Goal: Information Seeking & Learning: Learn about a topic

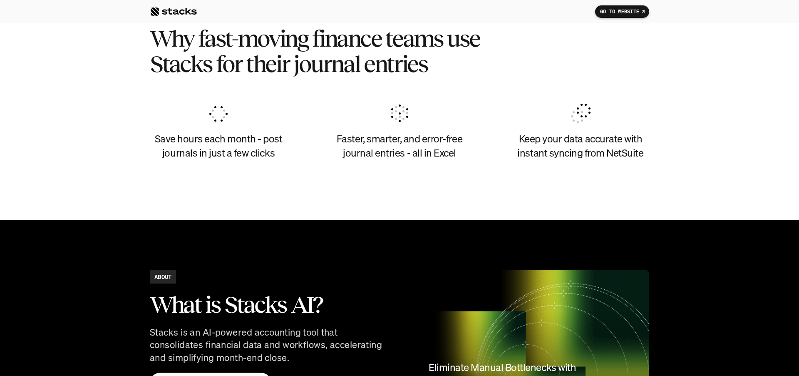
scroll to position [471, 0]
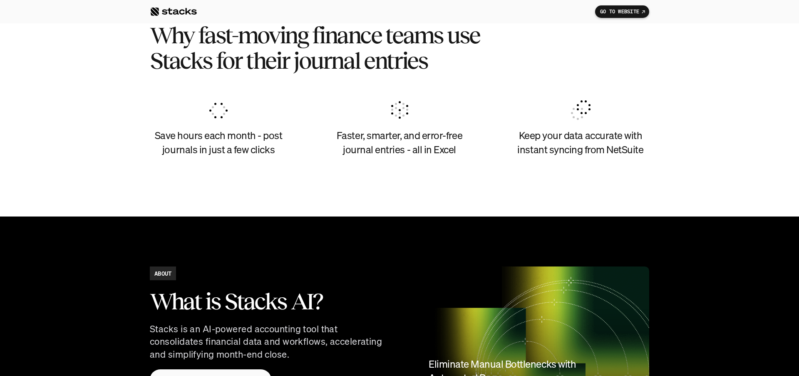
drag, startPoint x: 157, startPoint y: 133, endPoint x: 312, endPoint y: 153, distance: 156.0
click at [304, 152] on div "Save hours each month - post journals in just a few clicks Faster, smarter, and…" at bounding box center [399, 128] width 499 height 76
drag, startPoint x: 336, startPoint y: 134, endPoint x: 469, endPoint y: 162, distance: 135.7
click at [461, 162] on div "Faster, smarter, and error-free journal entries - all in Excel" at bounding box center [399, 128] width 137 height 76
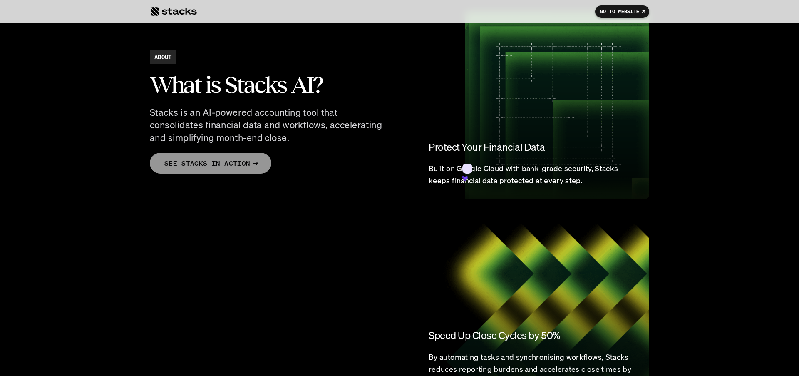
click at [218, 165] on p "SEE STACKS IN ACTION" at bounding box center [207, 163] width 86 height 12
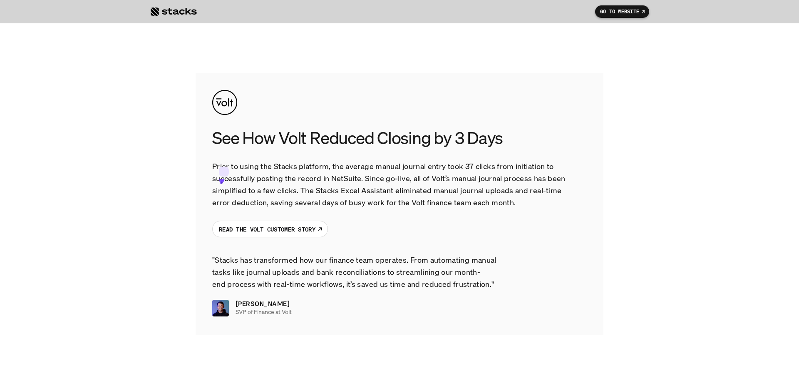
scroll to position [1364, 0]
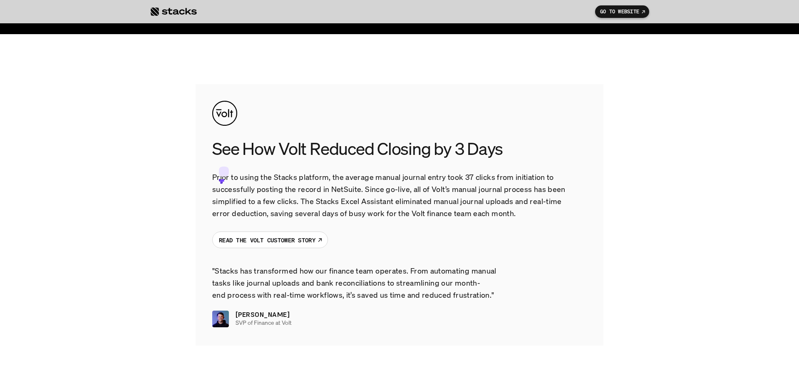
click at [186, 10] on div at bounding box center [173, 12] width 47 height 10
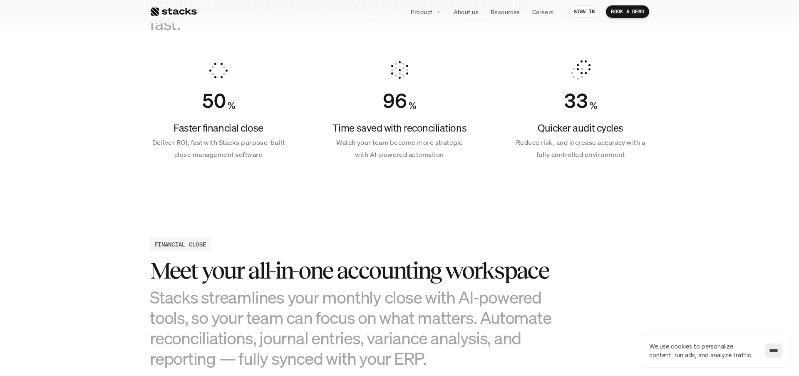
scroll to position [633, 0]
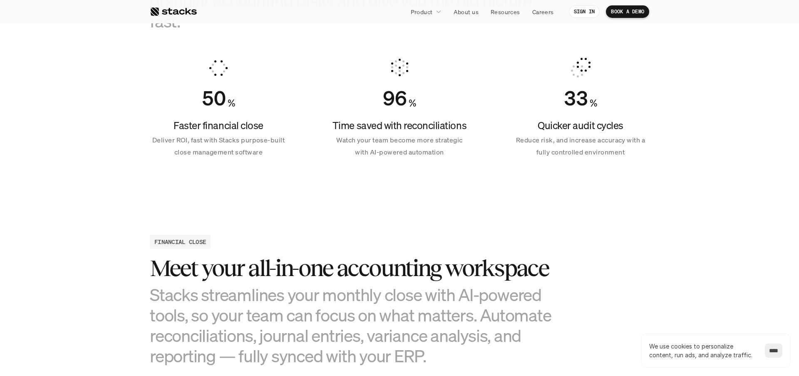
drag, startPoint x: 334, startPoint y: 125, endPoint x: 465, endPoint y: 130, distance: 131.1
click at [465, 130] on h4 "Time saved with reconciliations" at bounding box center [399, 126] width 137 height 14
click at [468, 144] on icon at bounding box center [468, 146] width 5 height 5
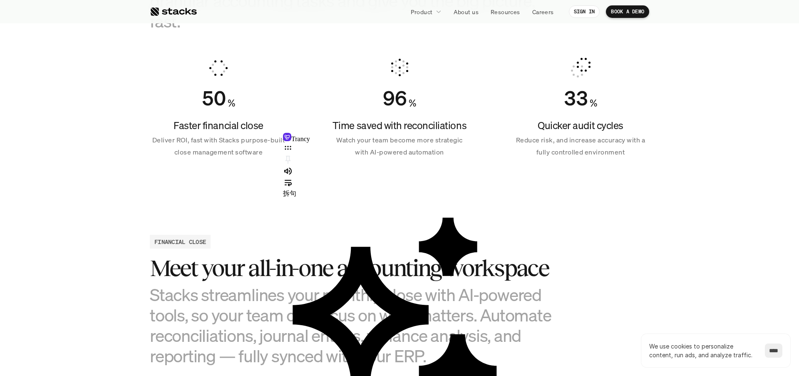
click at [542, 144] on p "Reduce risk, and increase accuracy with a fully controlled environment" at bounding box center [580, 146] width 137 height 24
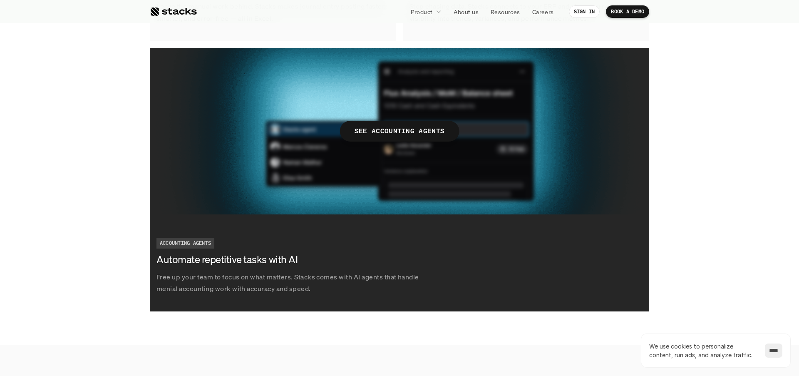
scroll to position [1528, 0]
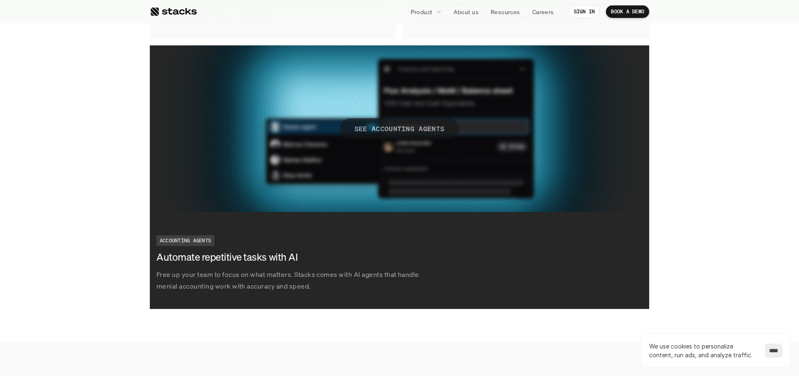
click at [401, 133] on p "SEE ACCOUNTING AGENTS" at bounding box center [399, 128] width 90 height 12
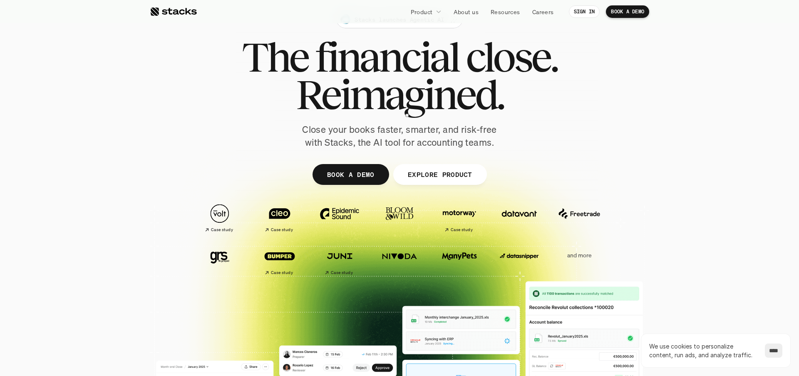
scroll to position [28, 0]
drag, startPoint x: 301, startPoint y: 92, endPoint x: 486, endPoint y: 99, distance: 185.3
click at [486, 99] on span "Reimagined." at bounding box center [400, 93] width 208 height 37
click at [448, 146] on p "Close your books faster, smarter, and risk-free with Stacks, the AI tool for ac…" at bounding box center [399, 136] width 208 height 26
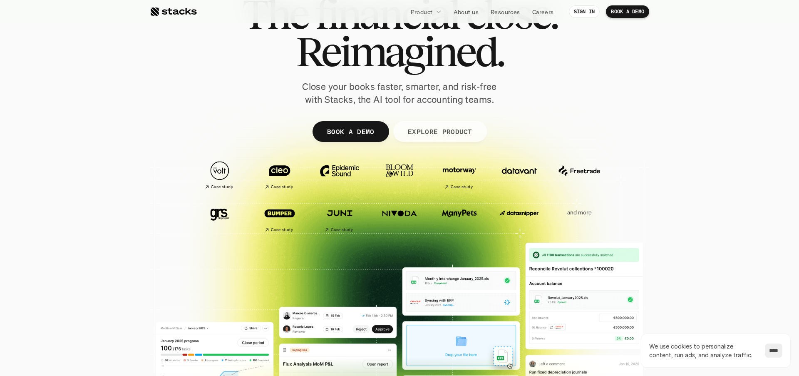
scroll to position [75, 0]
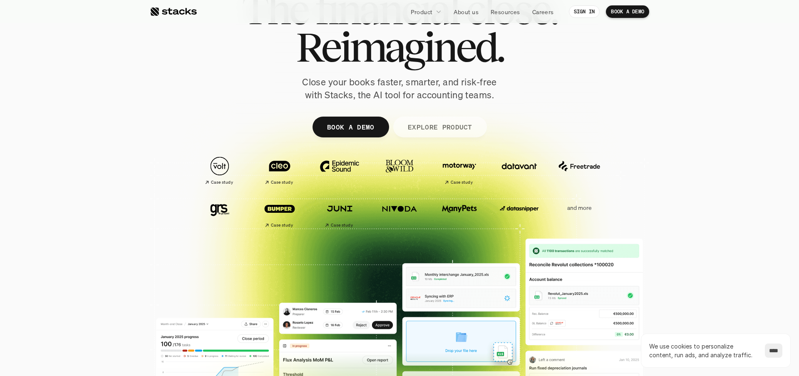
click at [445, 126] on p "EXPLORE PRODUCT" at bounding box center [439, 127] width 64 height 12
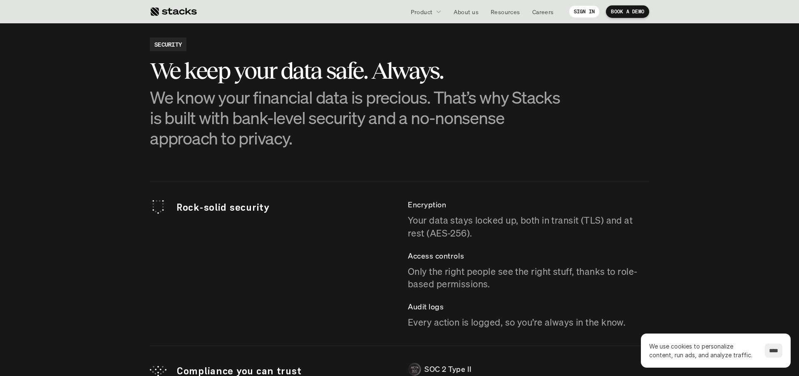
scroll to position [2207, 0]
click at [391, 102] on p "We know your financial data is precious. That’s why Stacks is built with bank-l…" at bounding box center [358, 118] width 416 height 62
click at [395, 121] on icon at bounding box center [393, 123] width 4 height 4
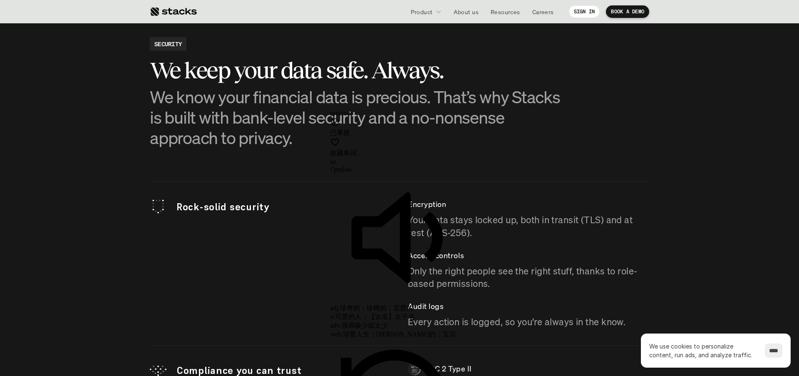
click at [307, 235] on div "Rock-solid security Encryption Your data stays locked up, both in transit (TLS)…" at bounding box center [399, 263] width 499 height 130
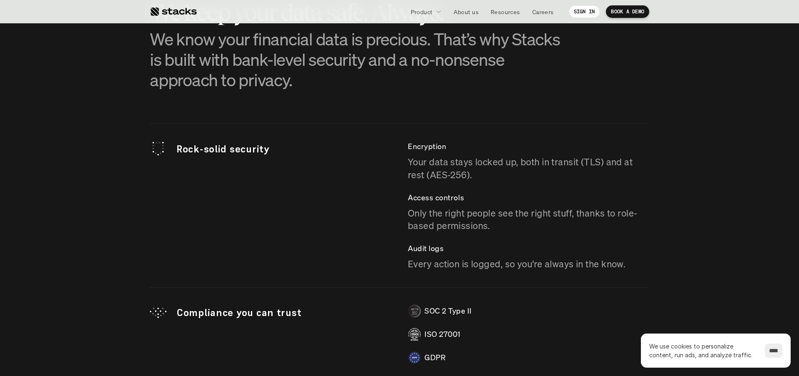
scroll to position [2268, 0]
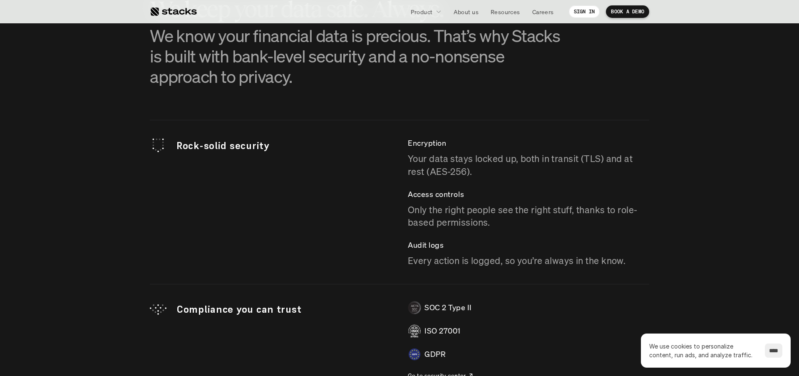
drag, startPoint x: 178, startPoint y: 145, endPoint x: 277, endPoint y: 152, distance: 100.1
click at [276, 151] on p "Rock-solid security" at bounding box center [283, 146] width 215 height 14
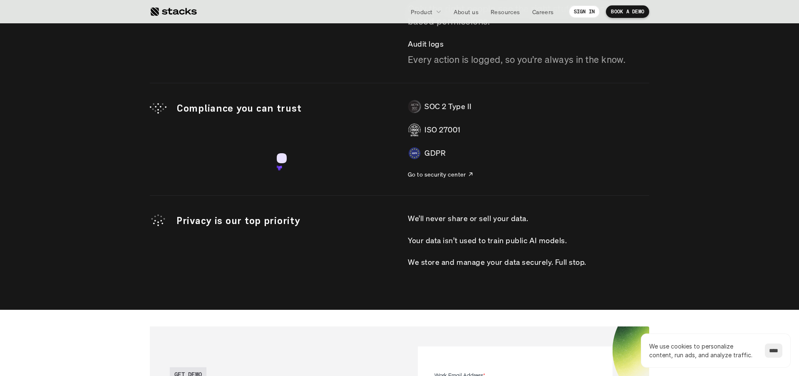
scroll to position [2471, 0]
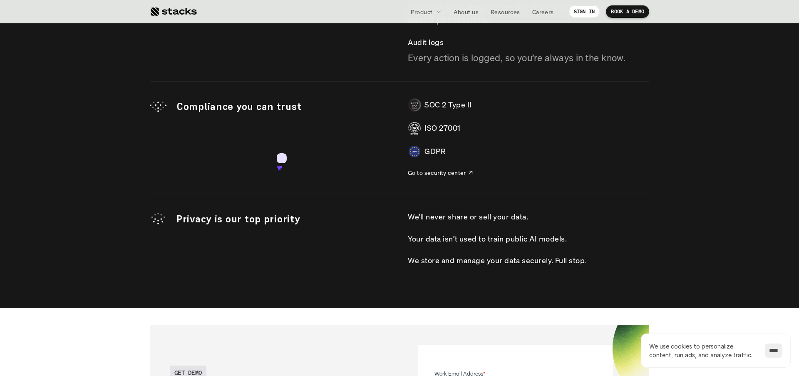
drag, startPoint x: 428, startPoint y: 218, endPoint x: 481, endPoint y: 229, distance: 53.6
click at [493, 226] on div "We’ll never share or sell your data. Your data isn’t used to train public AI mo…" at bounding box center [528, 239] width 241 height 56
drag, startPoint x: 438, startPoint y: 237, endPoint x: 561, endPoint y: 244, distance: 123.3
click at [561, 243] on p "Your data isn’t used to train public AI models." at bounding box center [487, 239] width 159 height 12
drag, startPoint x: 453, startPoint y: 263, endPoint x: 445, endPoint y: 261, distance: 8.6
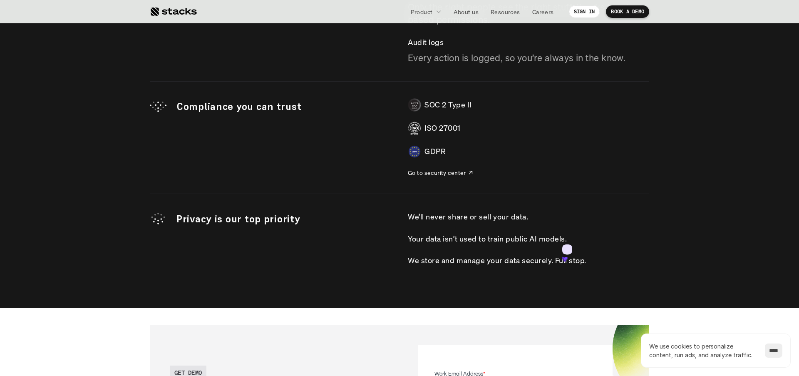
click at [451, 262] on p "We store and manage your data securely. Full stop." at bounding box center [497, 260] width 178 height 12
drag, startPoint x: 504, startPoint y: 260, endPoint x: 571, endPoint y: 259, distance: 67.0
click at [571, 259] on p "We store and manage your data securely. Full stop." at bounding box center [497, 260] width 178 height 12
click at [585, 259] on p "We store and manage your data securely. Full stop." at bounding box center [497, 260] width 178 height 12
drag, startPoint x: 595, startPoint y: 259, endPoint x: 490, endPoint y: 264, distance: 105.8
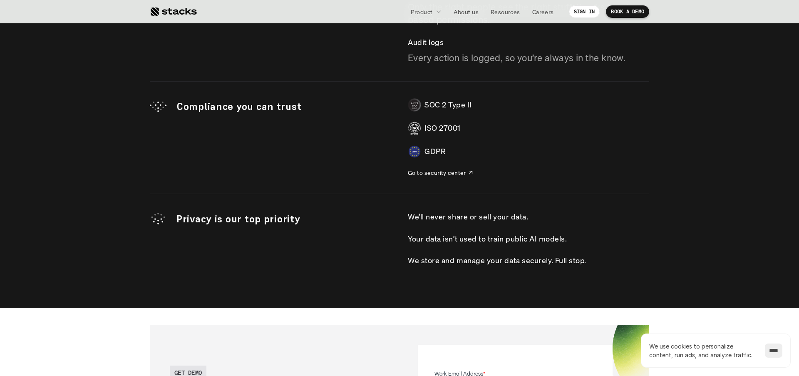
click at [490, 264] on div "We store and manage your data securely. Full stop." at bounding box center [528, 260] width 241 height 12
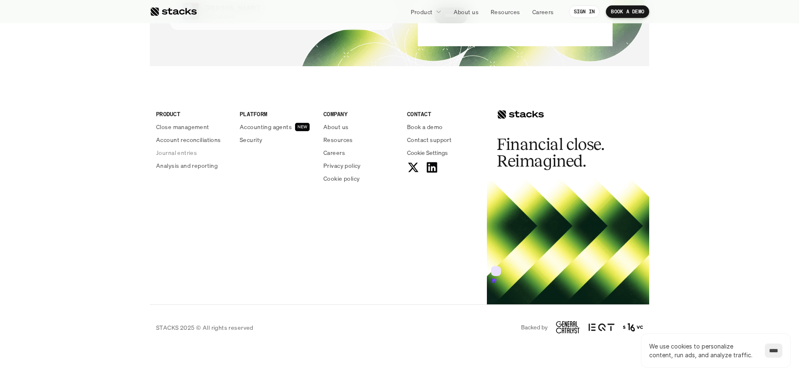
scroll to position [3047, 0]
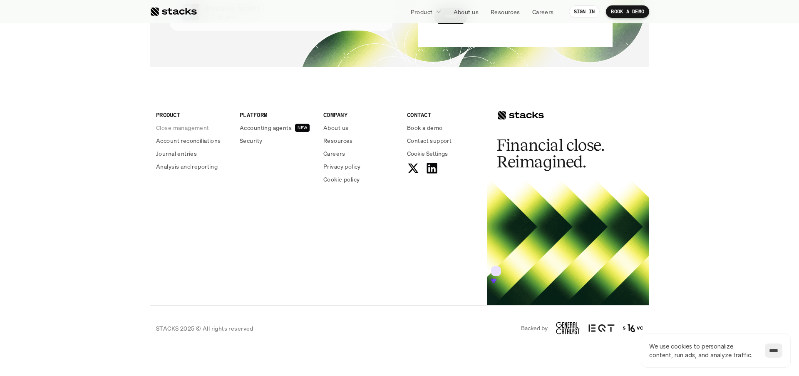
click at [171, 127] on p "Close management" at bounding box center [182, 127] width 53 height 9
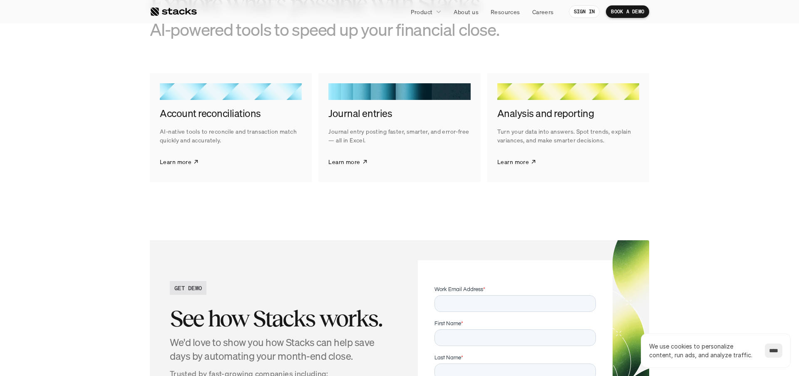
scroll to position [1335, 0]
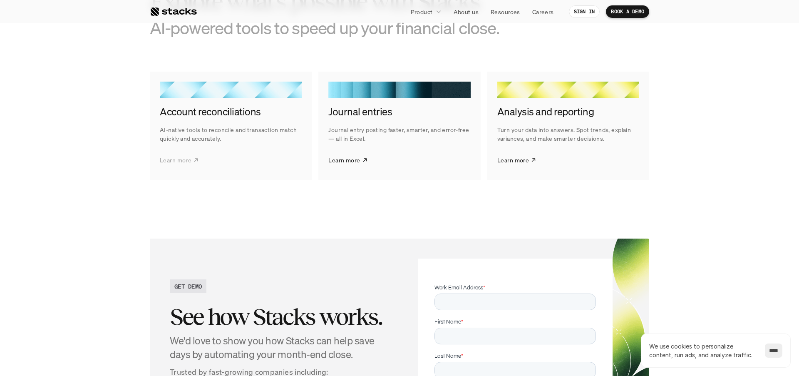
click at [181, 160] on p "Learn more" at bounding box center [176, 160] width 32 height 9
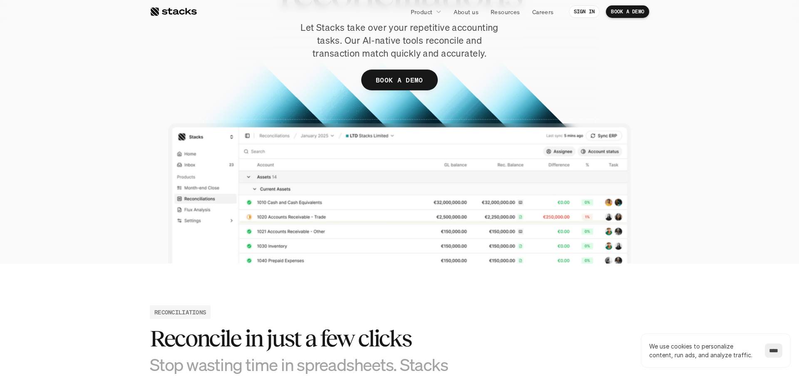
scroll to position [129, 0]
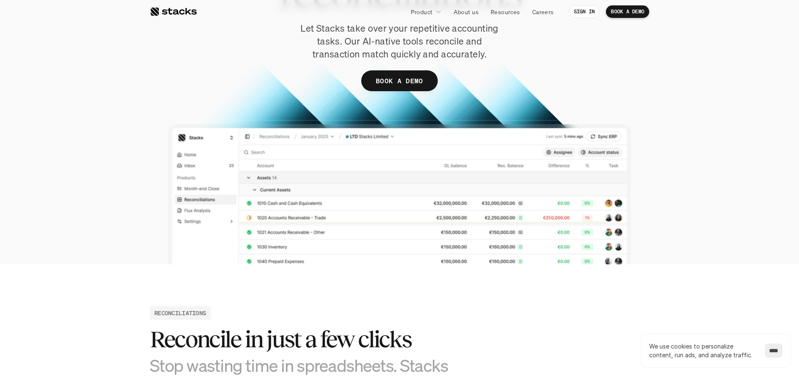
click at [216, 340] on h2 "Reconcile in just a few clicks" at bounding box center [337, 339] width 374 height 26
copy h2 "Reconcile"
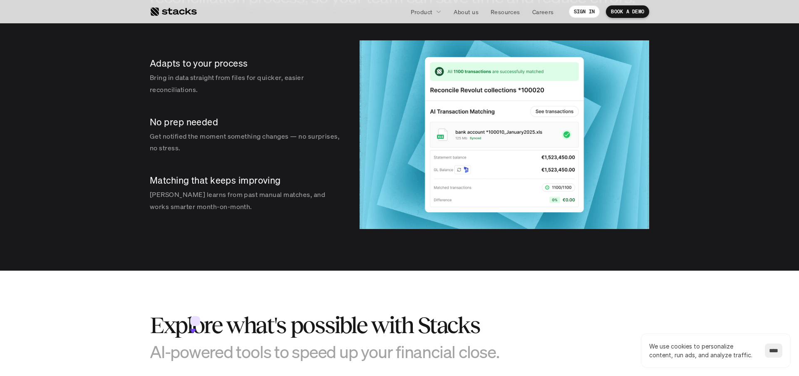
scroll to position [1256, 0]
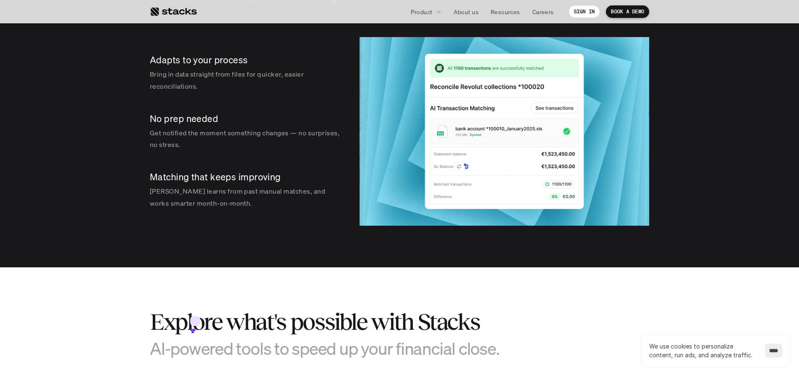
click at [166, 120] on p "No prep needed" at bounding box center [246, 118] width 193 height 13
click at [170, 134] on icon at bounding box center [170, 136] width 4 height 4
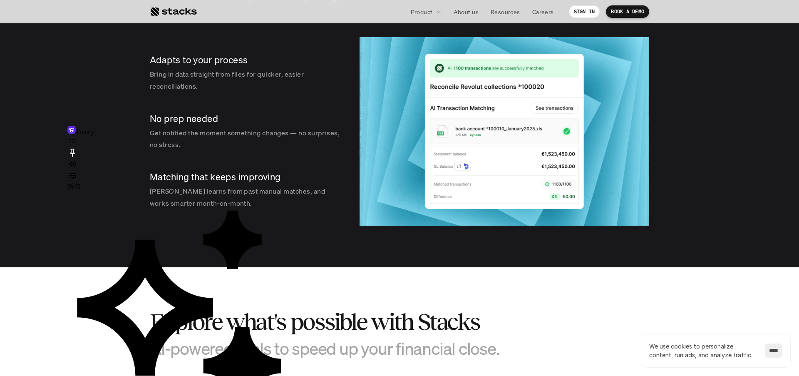
click at [173, 202] on p "Stacks learns from past manual matches, and works smarter month-on-month." at bounding box center [246, 197] width 193 height 24
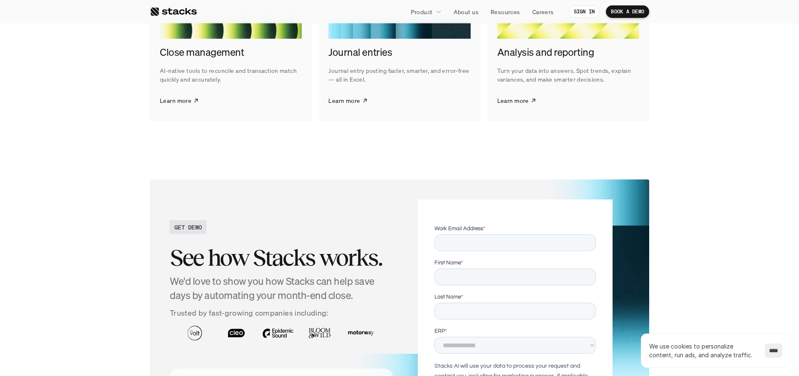
scroll to position [1636, 0]
click at [525, 99] on p "Learn more" at bounding box center [513, 100] width 32 height 9
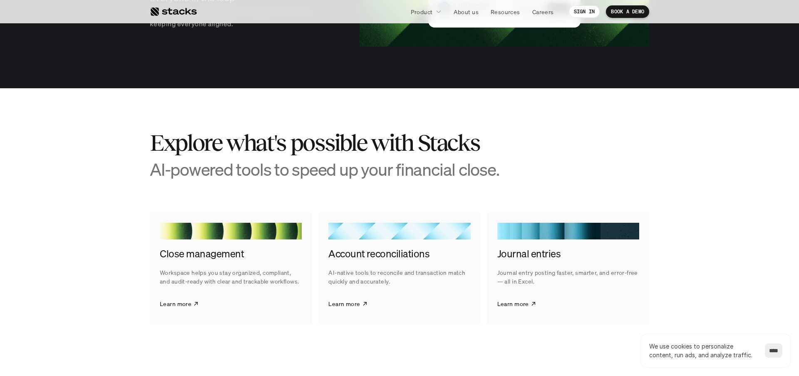
scroll to position [1532, 0]
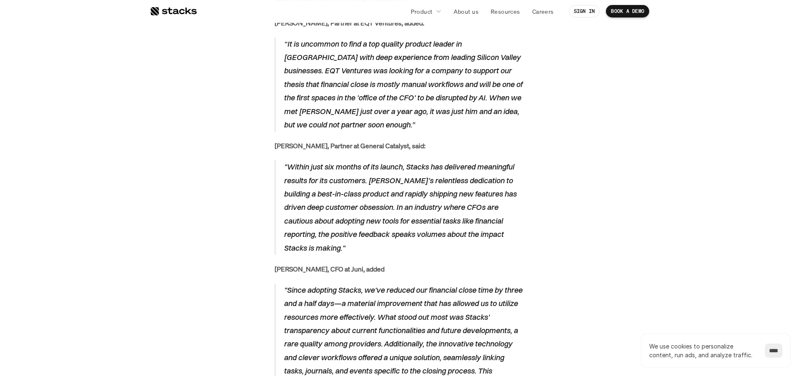
scroll to position [1348, 0]
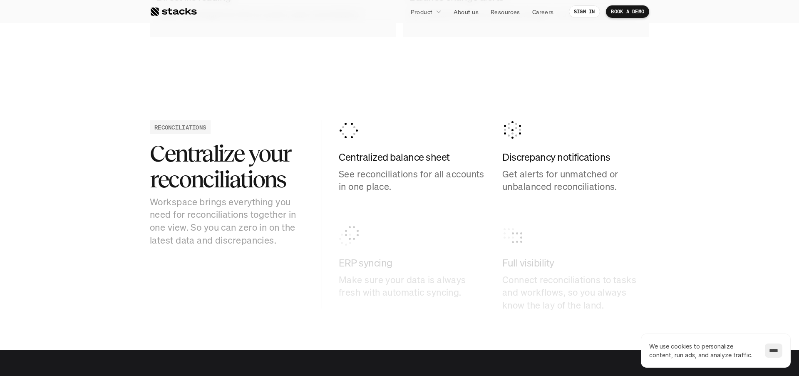
scroll to position [780, 0]
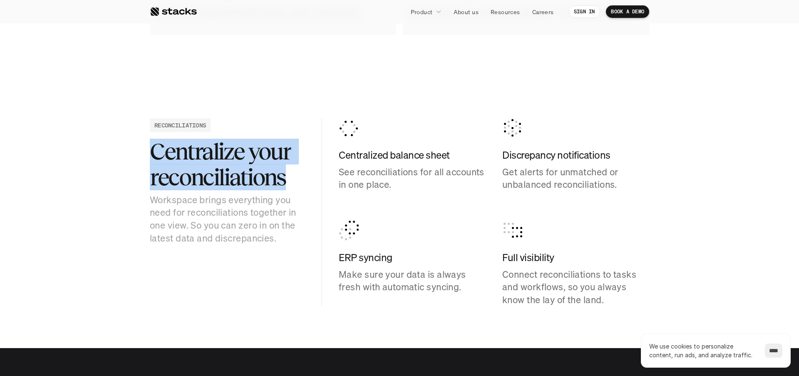
drag, startPoint x: 152, startPoint y: 149, endPoint x: 289, endPoint y: 174, distance: 139.7
click at [289, 174] on h2 "Centralize your reconciliations" at bounding box center [227, 164] width 155 height 51
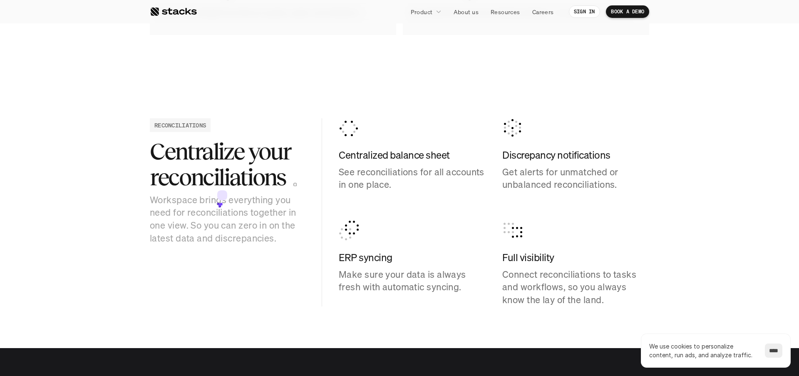
click at [220, 202] on icon at bounding box center [219, 204] width 5 height 5
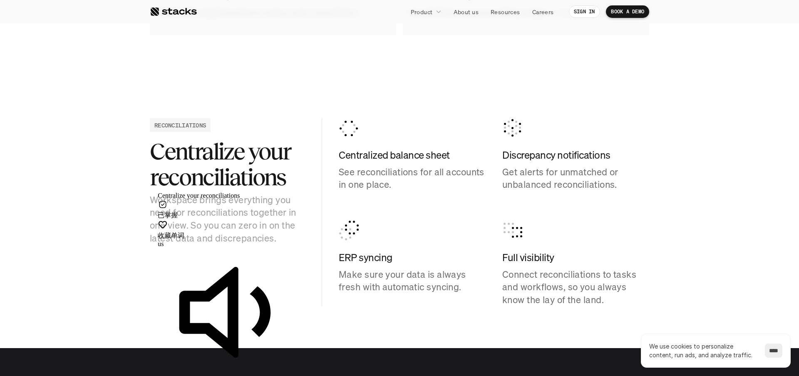
click at [229, 285] on div "RECONCILIATIONS Centralize your reconciliations Workspace brings everything you…" at bounding box center [399, 212] width 499 height 188
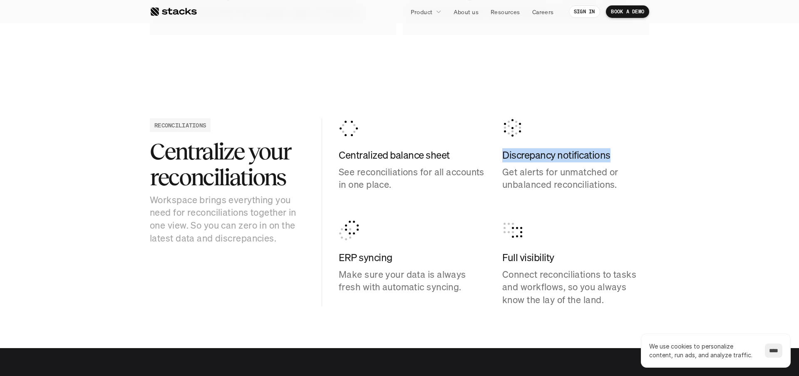
drag, startPoint x: 502, startPoint y: 156, endPoint x: 604, endPoint y: 159, distance: 102.8
click at [611, 159] on div "Centralized balance sheet See reconciliations for all accounts in one place. Di…" at bounding box center [494, 212] width 310 height 188
click at [555, 174] on icon at bounding box center [554, 176] width 4 height 4
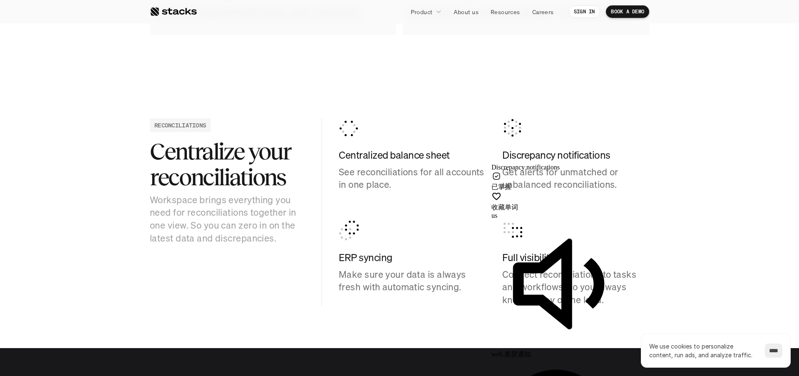
click at [458, 199] on div "Centralized balance sheet See reconciliations for all accounts in one place. Di…" at bounding box center [494, 212] width 310 height 188
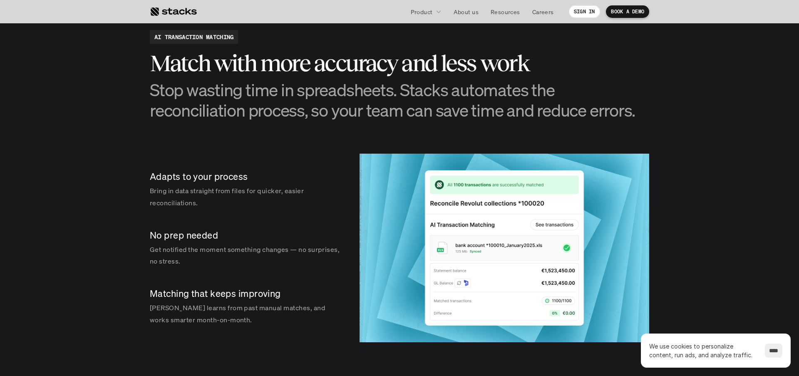
scroll to position [1149, 0]
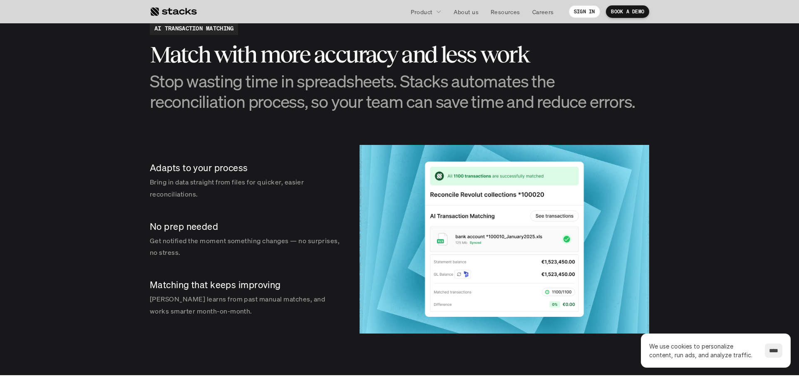
click at [219, 170] on p "Adapts to your process" at bounding box center [246, 167] width 193 height 13
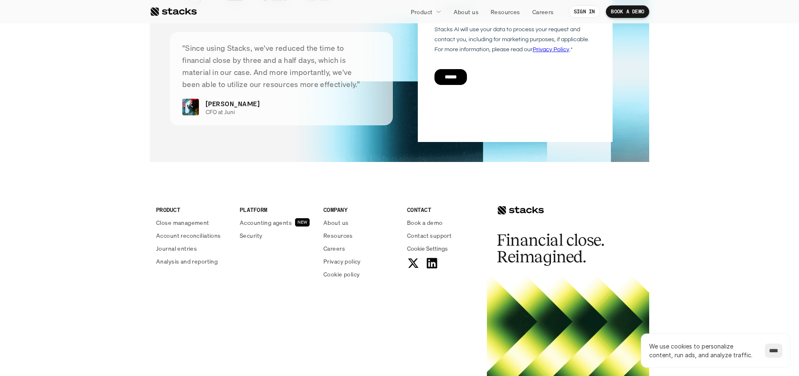
scroll to position [1980, 0]
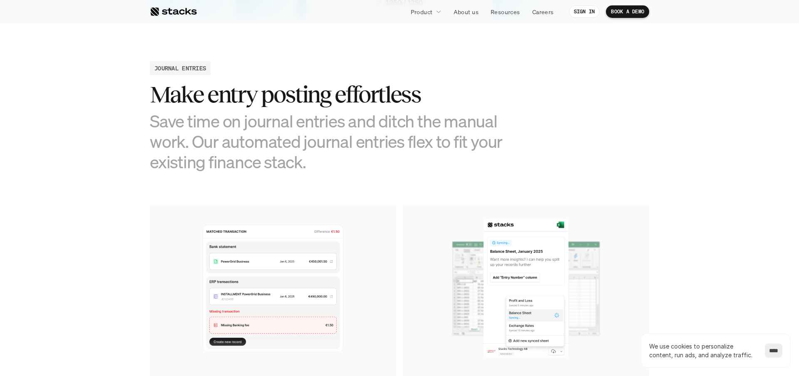
scroll to position [338, 0]
drag, startPoint x: 156, startPoint y: 117, endPoint x: 309, endPoint y: 165, distance: 159.6
click at [308, 165] on h3 "Save time on journal entries and ditch the manual work. Our automated journal e…" at bounding box center [337, 141] width 374 height 62
drag, startPoint x: 321, startPoint y: 158, endPoint x: 308, endPoint y: 161, distance: 12.8
click at [320, 158] on h3 "Save time on journal entries and ditch the manual work. Our automated journal e…" at bounding box center [337, 141] width 374 height 62
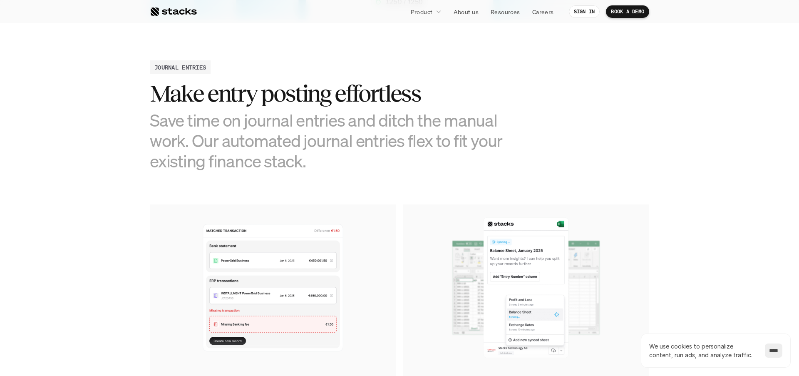
drag, startPoint x: 296, startPoint y: 161, endPoint x: 144, endPoint y: 120, distance: 157.9
click at [144, 120] on section "JOURNAL ENTRIES Make entry posting effortless Save time on journal entries and …" at bounding box center [399, 251] width 799 height 464
click at [148, 134] on icon at bounding box center [148, 136] width 4 height 4
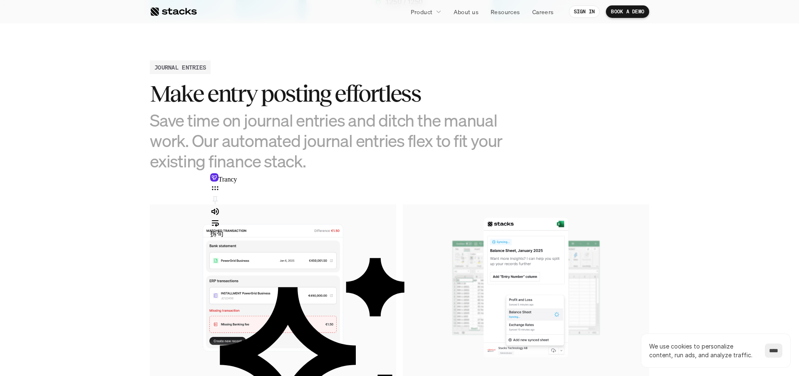
click at [479, 152] on h3 "Save time on journal entries and ditch the manual work. Our automated journal e…" at bounding box center [337, 141] width 374 height 62
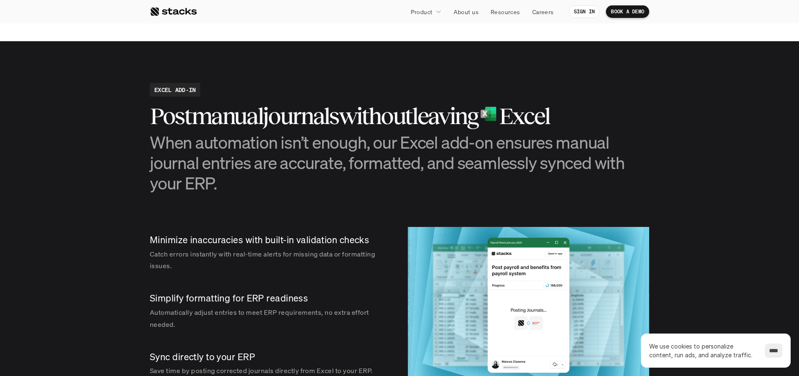
scroll to position [780, 0]
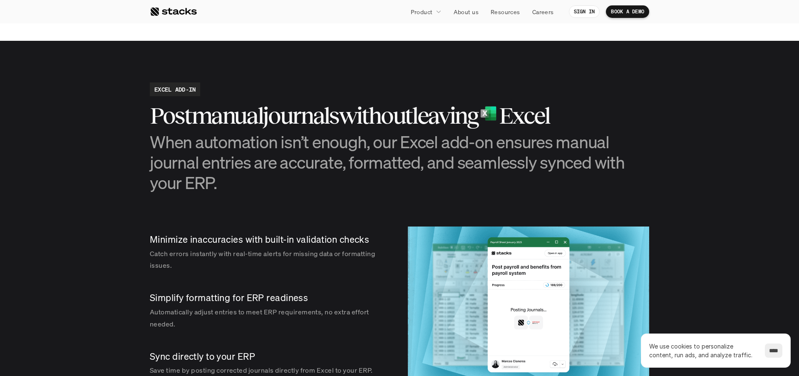
drag, startPoint x: 151, startPoint y: 139, endPoint x: 233, endPoint y: 179, distance: 91.2
click at [233, 179] on h3 "When automation isn’t enough, our Excel add-on ensures manual journal entries a…" at bounding box center [399, 162] width 499 height 62
click at [235, 186] on icon at bounding box center [238, 186] width 10 height 10
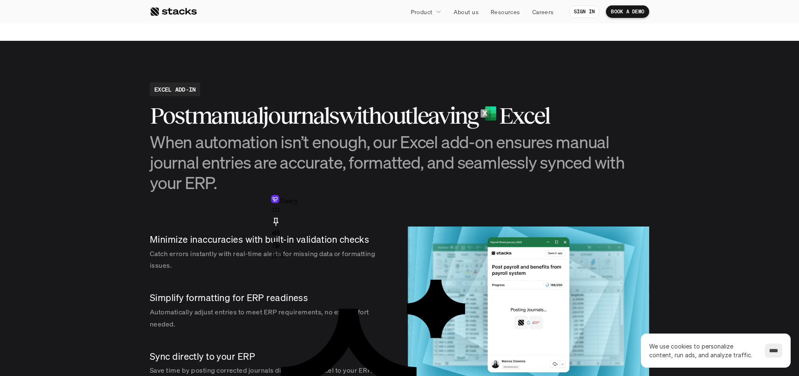
click at [208, 191] on h3 "When automation isn’t enough, our Excel add-on ensures manual journal entries a…" at bounding box center [399, 162] width 499 height 62
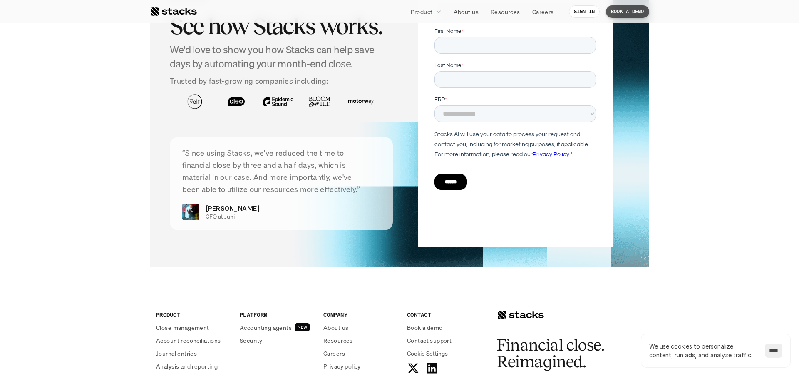
scroll to position [1555, 0]
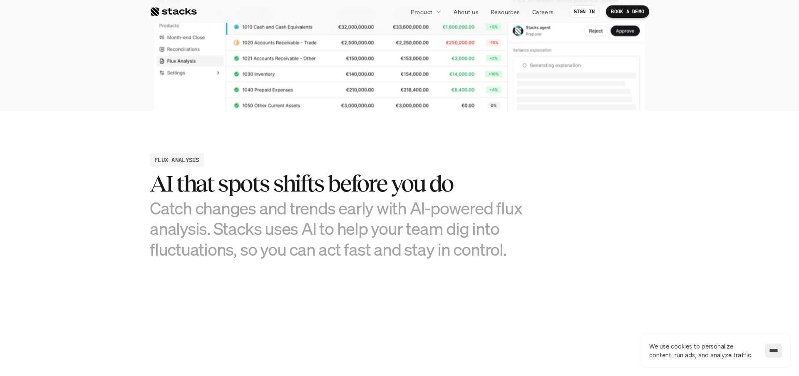
scroll to position [290, 0]
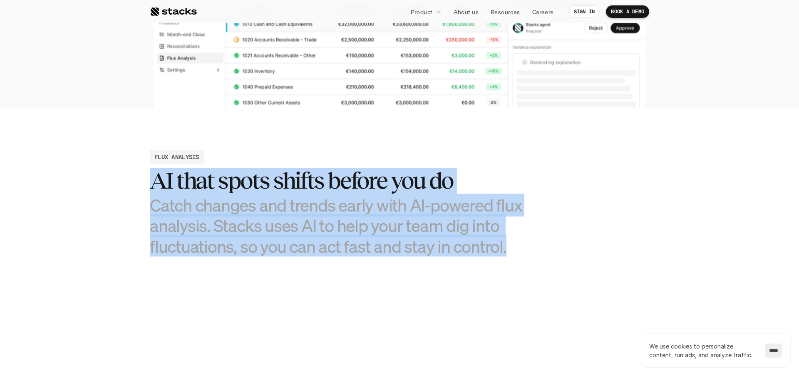
drag, startPoint x: 509, startPoint y: 250, endPoint x: 141, endPoint y: 187, distance: 373.1
click at [141, 187] on section "FLUX ANALYSIS AI that spots shifts before you do Catch changes and trends early…" at bounding box center [399, 343] width 799 height 471
click at [144, 201] on icon at bounding box center [143, 202] width 2 height 2
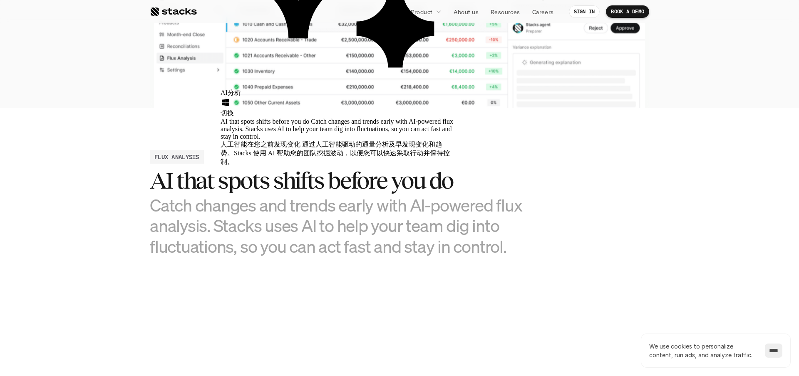
click at [313, 261] on section "FLUX ANALYSIS AI that spots shifts before you do Catch changes and trends early…" at bounding box center [399, 343] width 799 height 471
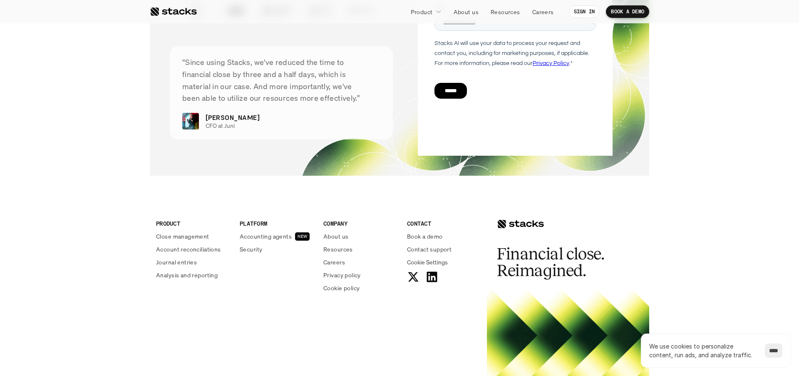
scroll to position [2152, 0]
